Goal: Navigation & Orientation: Find specific page/section

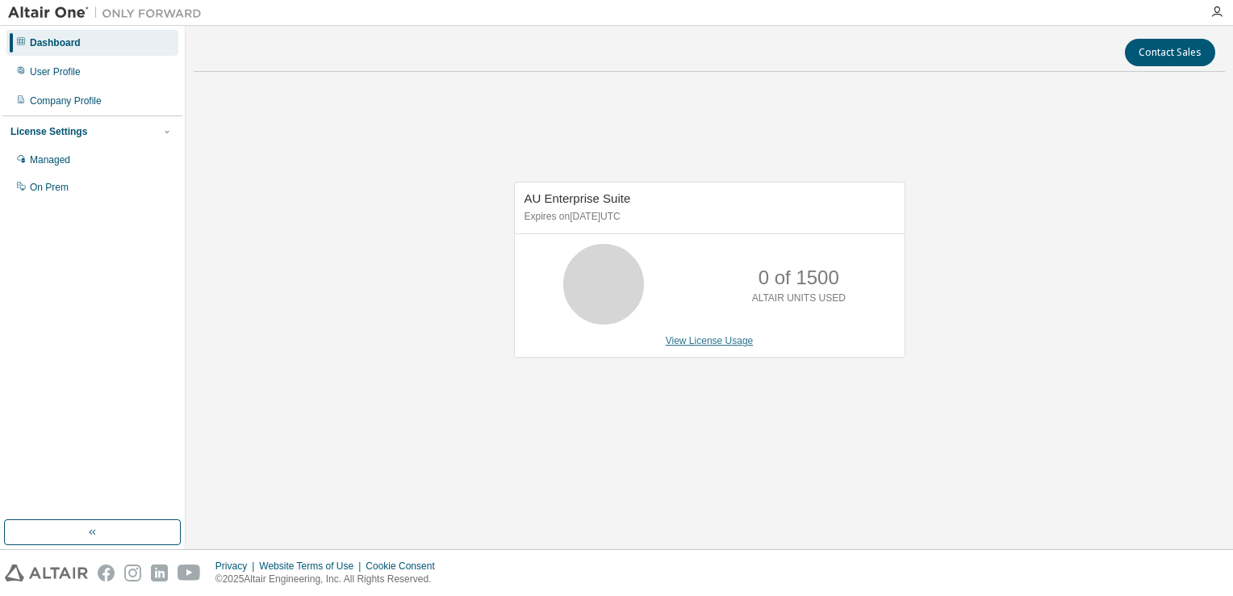
click at [697, 345] on link "View License Usage" at bounding box center [710, 340] width 88 height 11
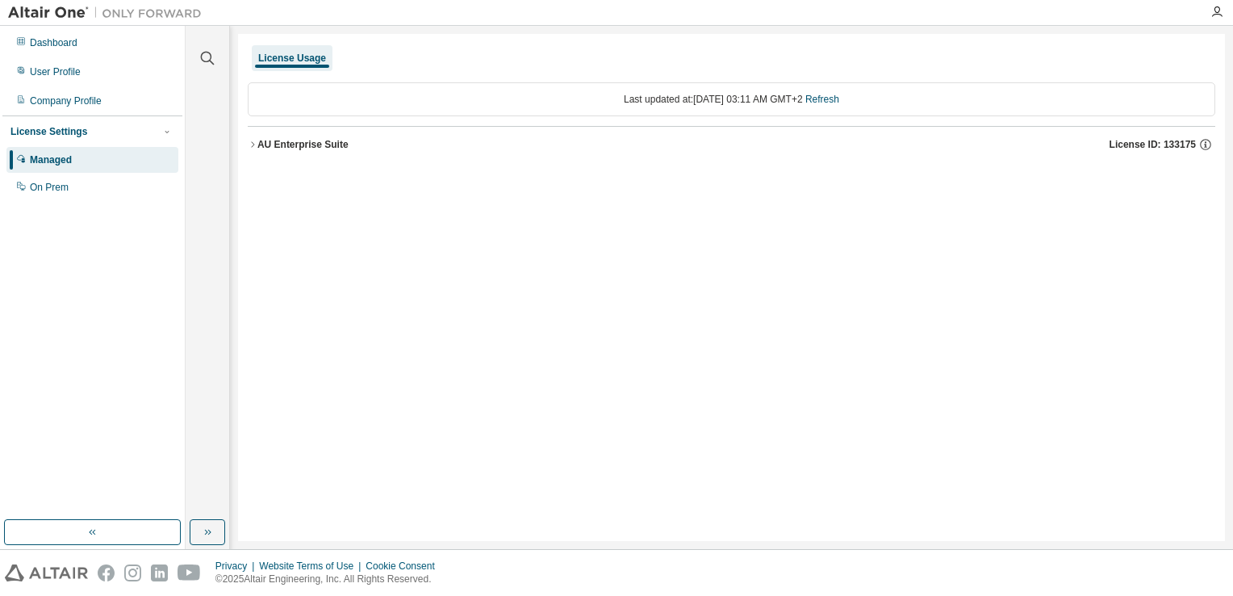
drag, startPoint x: 1201, startPoint y: 142, endPoint x: 1175, endPoint y: 140, distance: 25.9
click at [1175, 140] on div "License ID: 133175" at bounding box center [1163, 144] width 106 height 15
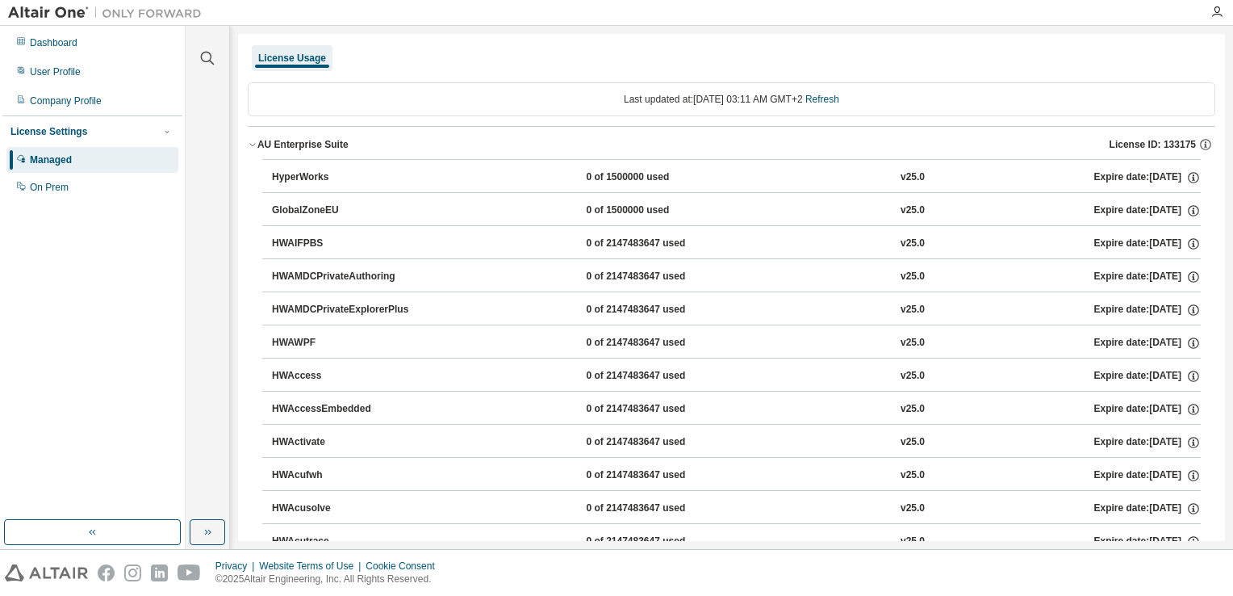
click at [1175, 140] on span "License ID: 133175" at bounding box center [1153, 144] width 86 height 13
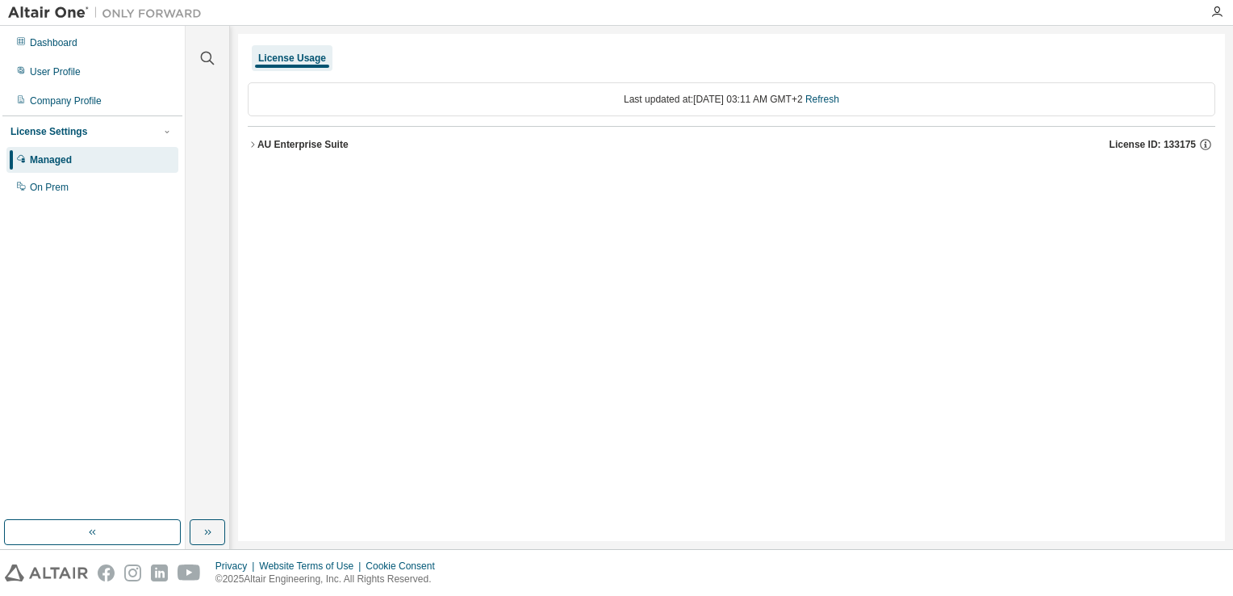
click at [1175, 140] on span "License ID: 133175" at bounding box center [1153, 144] width 86 height 13
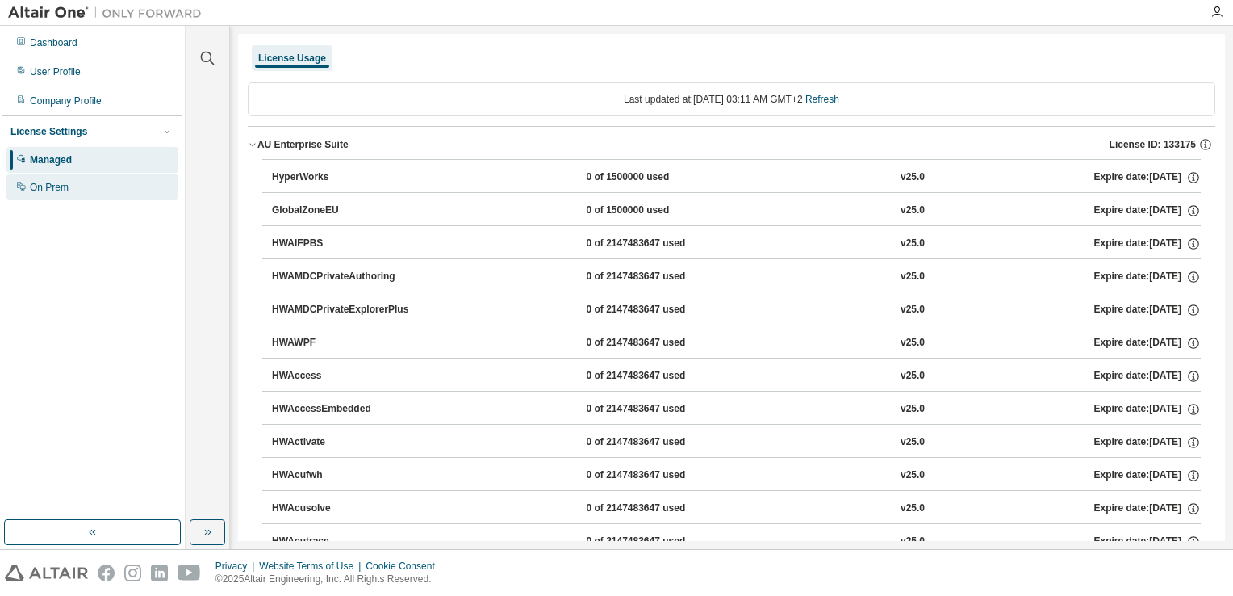
click at [51, 191] on div "On Prem" at bounding box center [49, 187] width 39 height 13
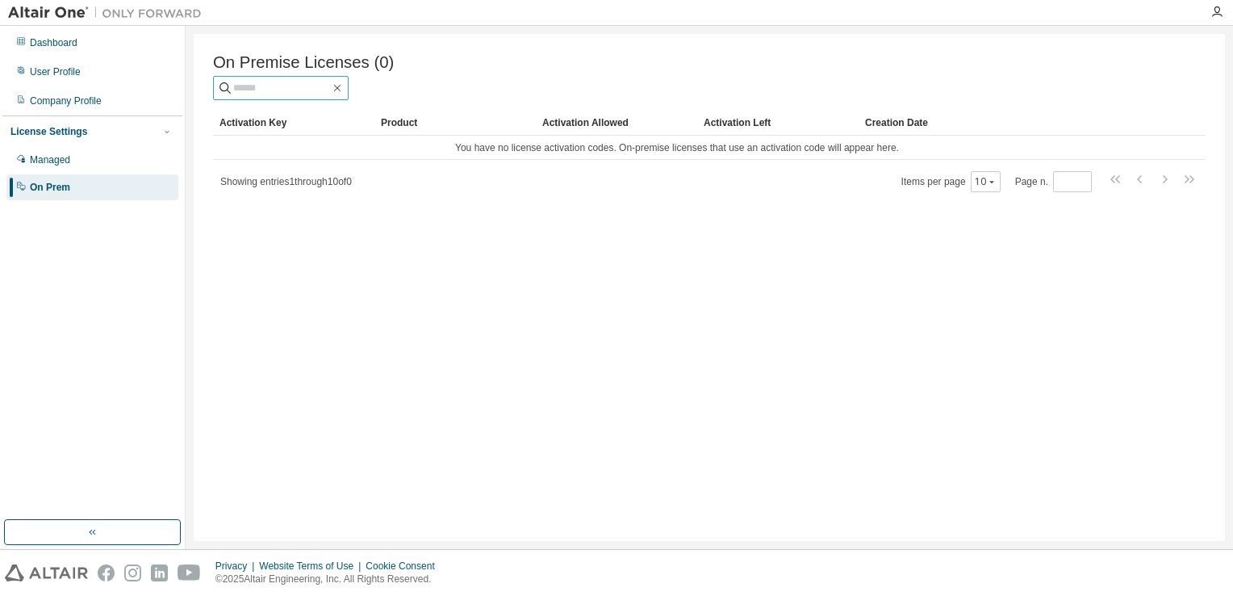
click at [285, 92] on input "text" at bounding box center [281, 88] width 97 height 16
click at [94, 166] on div "Managed" at bounding box center [92, 160] width 172 height 26
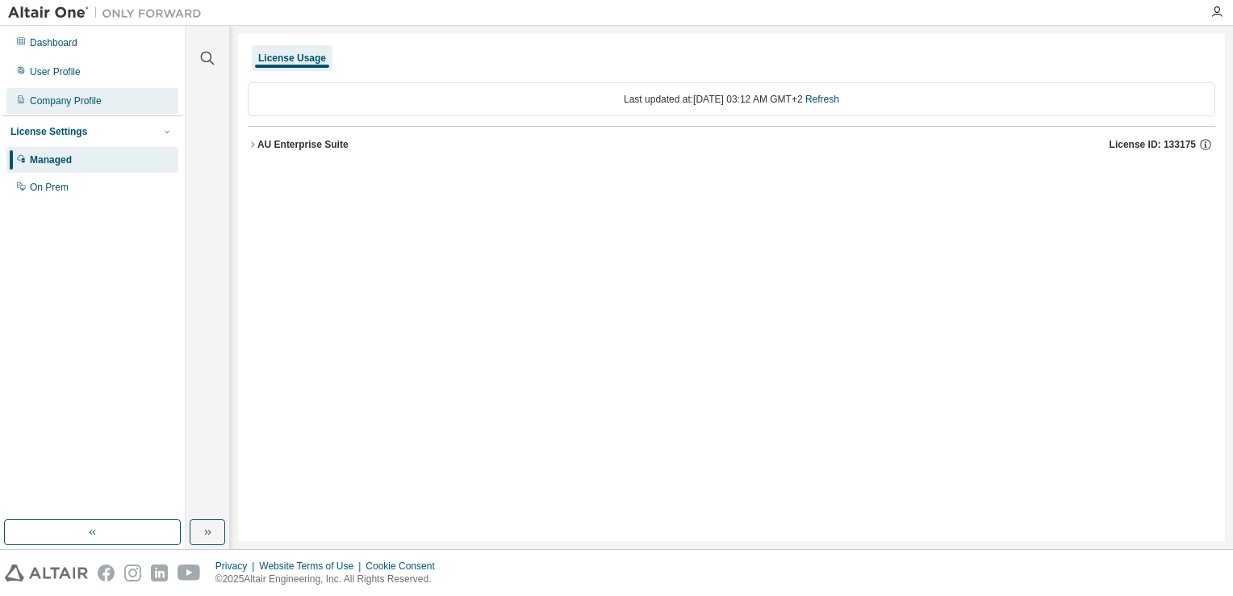
click at [81, 98] on div "Company Profile" at bounding box center [66, 100] width 72 height 13
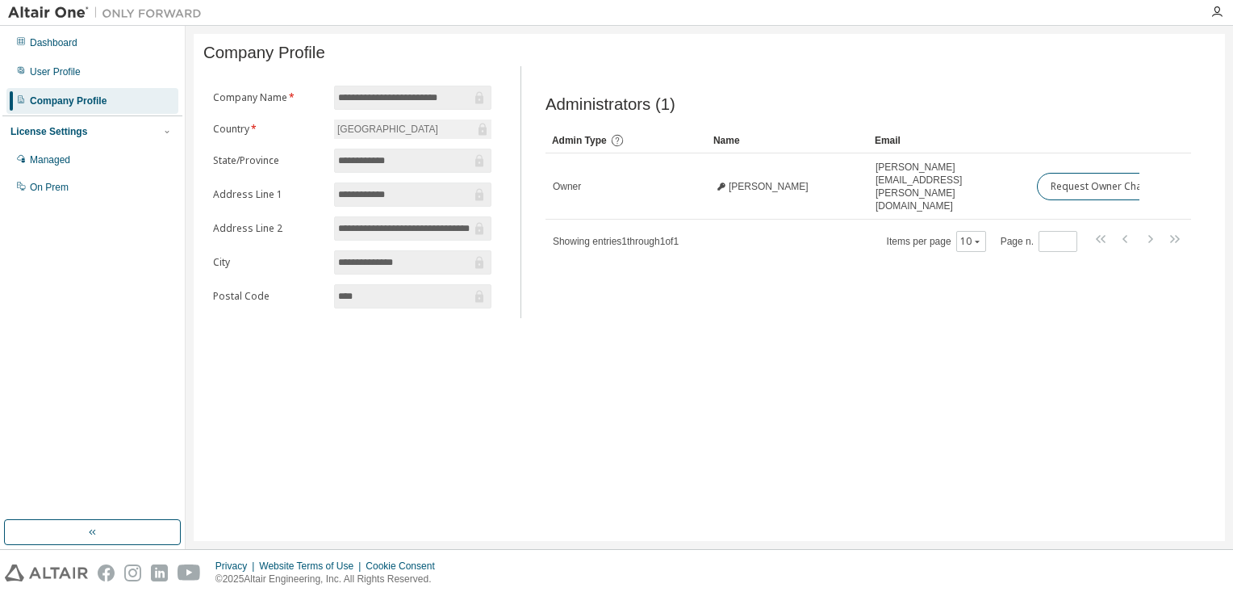
click at [950, 360] on div "**********" at bounding box center [710, 287] width 1032 height 507
click at [81, 48] on div "Dashboard" at bounding box center [92, 43] width 172 height 26
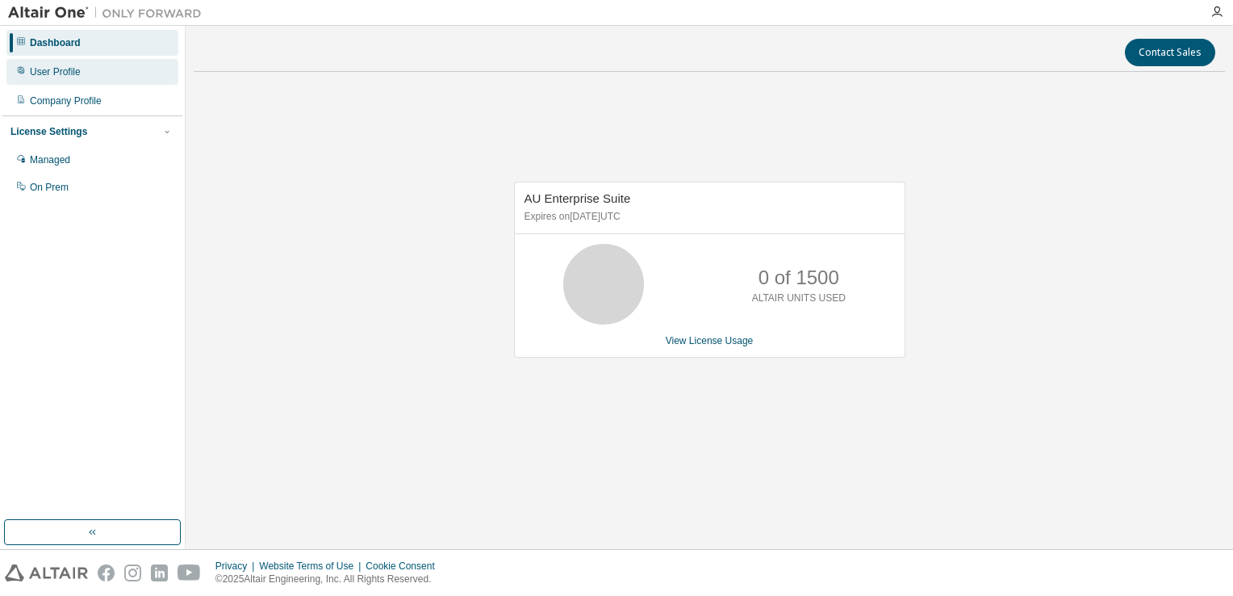
click at [63, 78] on div "User Profile" at bounding box center [92, 72] width 172 height 26
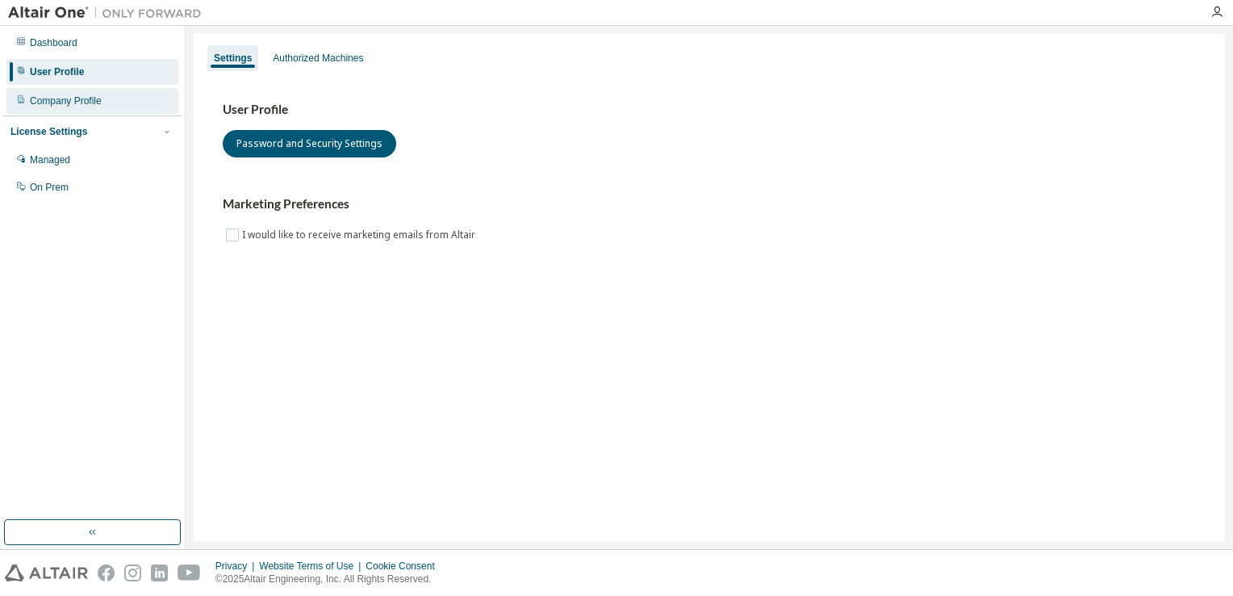
click at [58, 106] on div "Company Profile" at bounding box center [66, 100] width 72 height 13
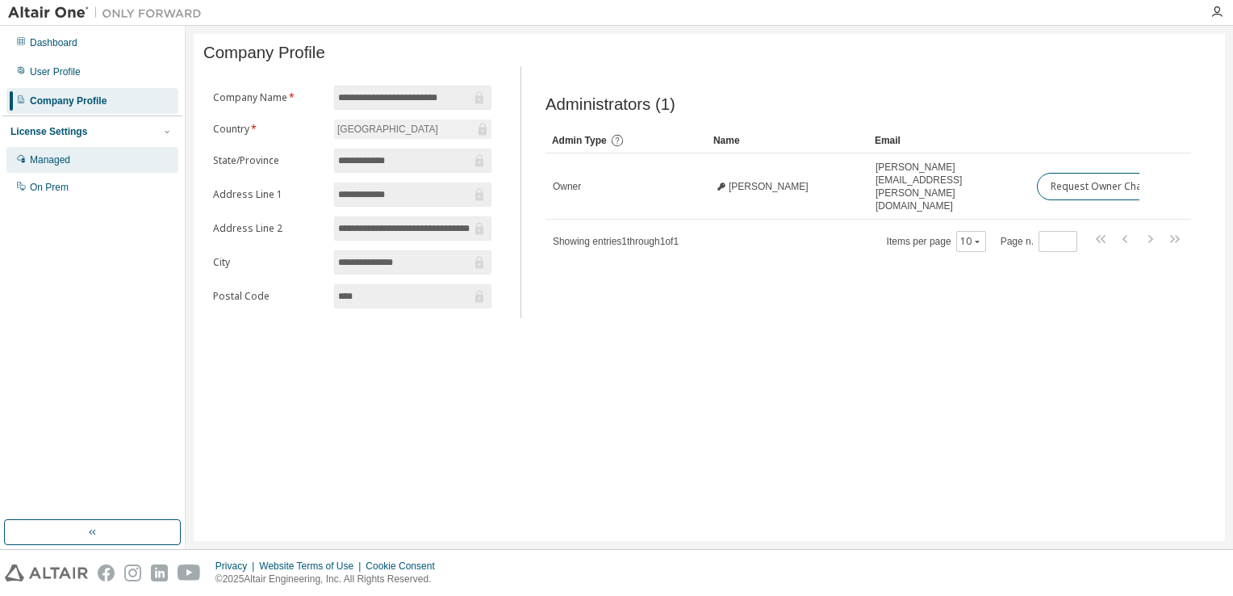
click at [42, 167] on div "Managed" at bounding box center [92, 160] width 172 height 26
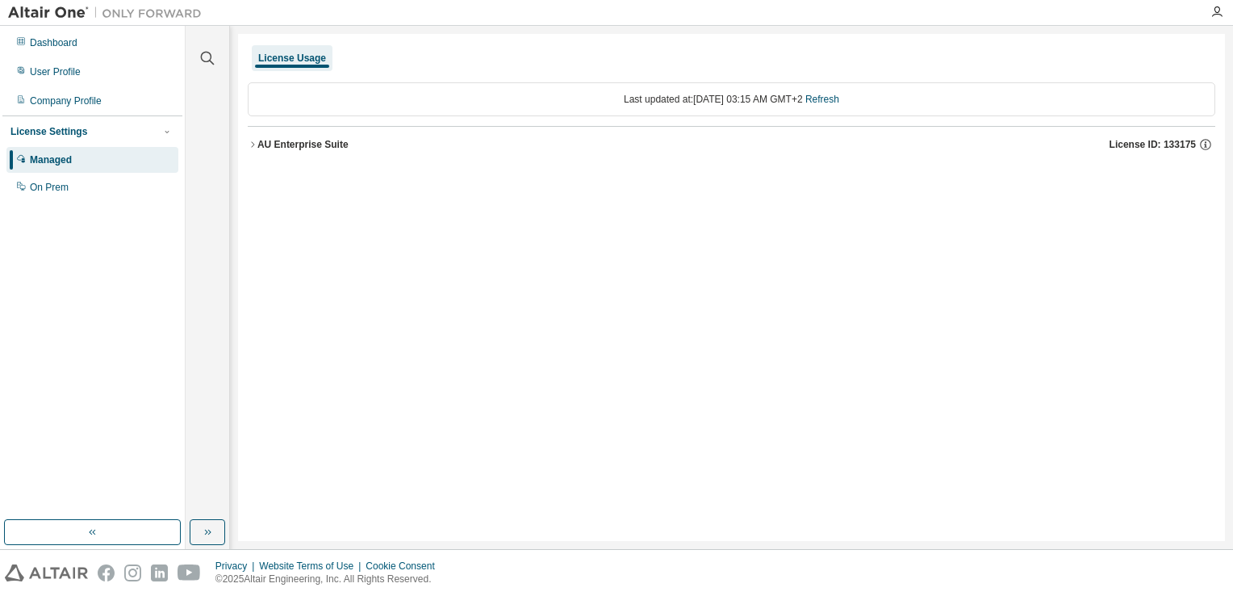
click at [255, 138] on button "AU Enterprise Suite License ID: 133175" at bounding box center [732, 145] width 968 height 36
